Goal: Task Accomplishment & Management: Manage account settings

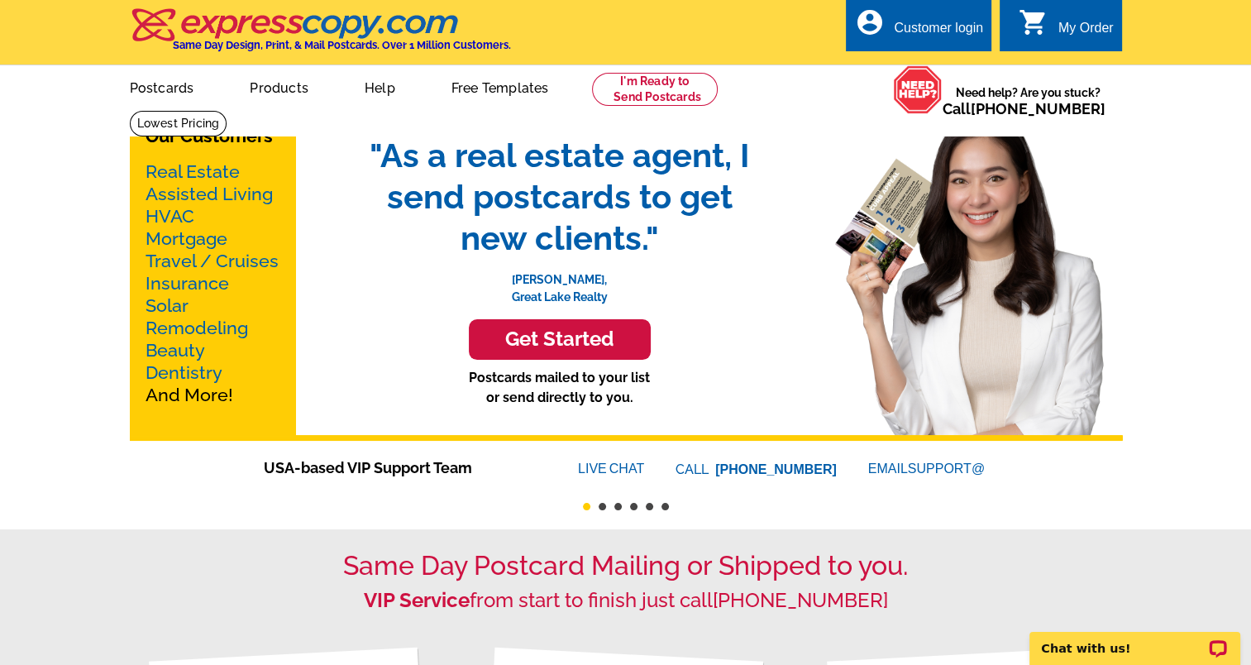
click at [917, 36] on div "Customer login" at bounding box center [938, 32] width 89 height 23
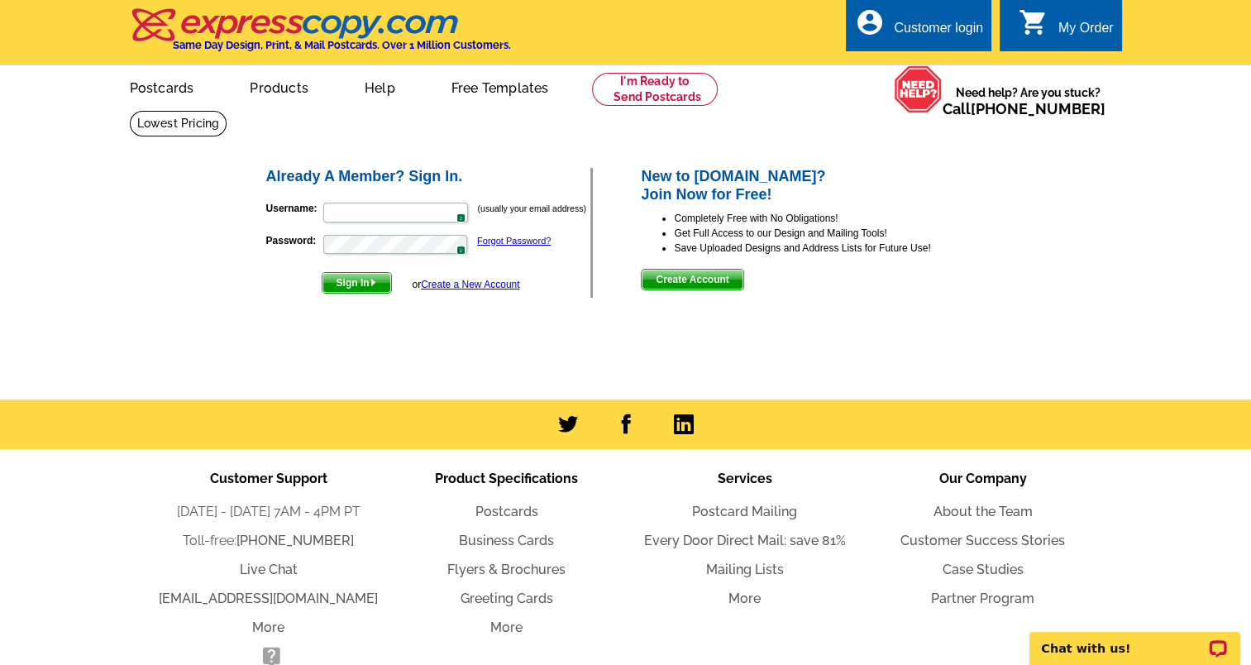
click at [451, 212] on img at bounding box center [455, 212] width 13 height 13
type input "[EMAIL_ADDRESS][DOMAIN_NAME]"
click at [372, 282] on img "submit" at bounding box center [373, 282] width 7 height 7
